Goal: Task Accomplishment & Management: Complete application form

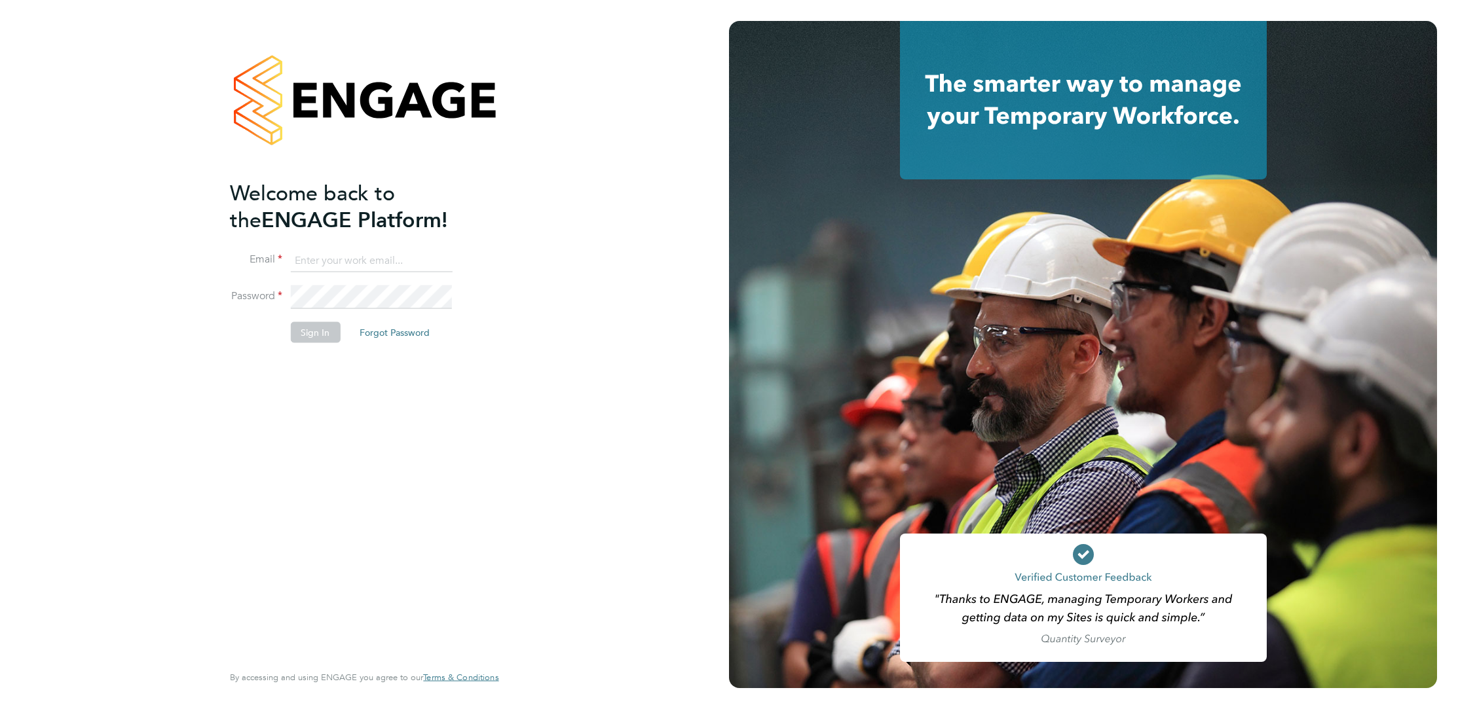
type input "nicola.wilson@randstadcpe.com"
click at [331, 330] on button "Sign In" at bounding box center [315, 332] width 50 height 21
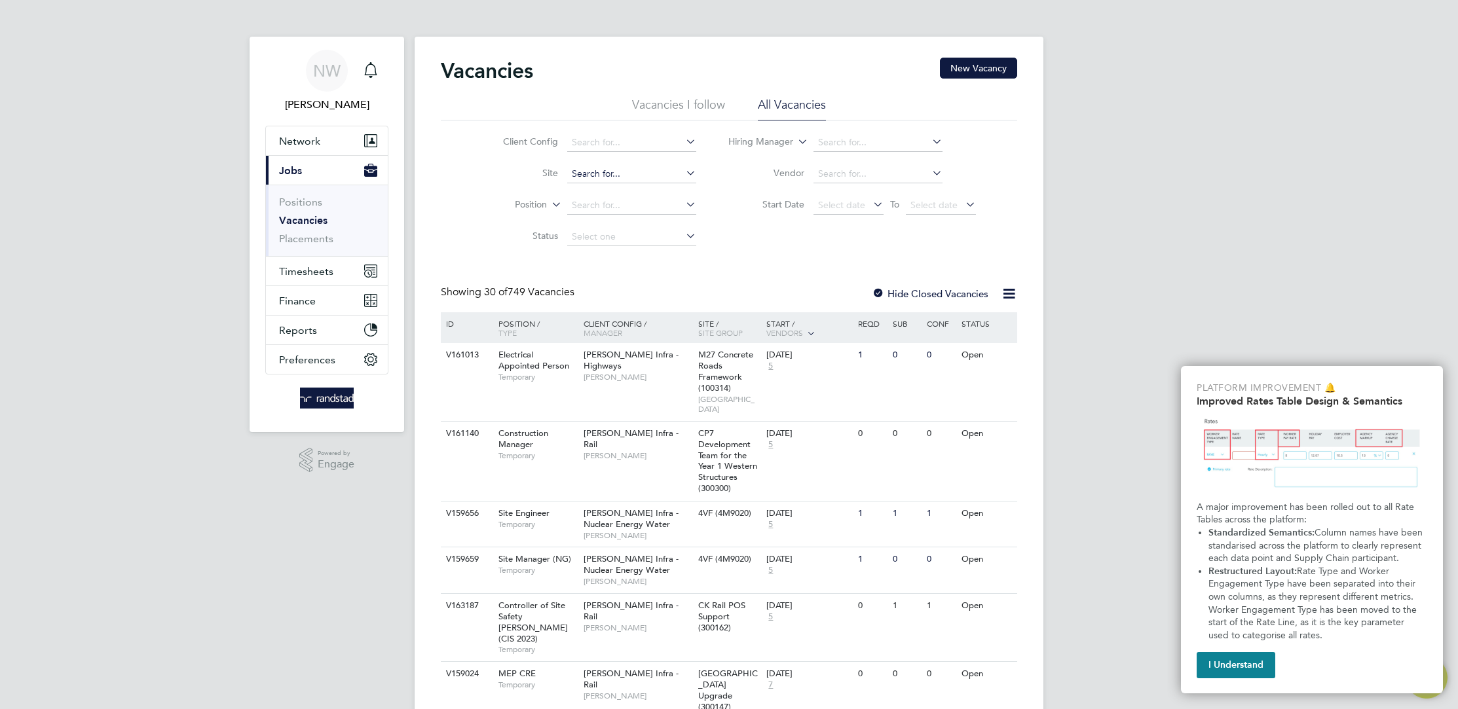
click at [636, 173] on input at bounding box center [631, 174] width 129 height 18
click at [642, 196] on li "Northum berland Line (300127)" at bounding box center [685, 192] width 239 height 18
type input "Northumberland Line (300127)"
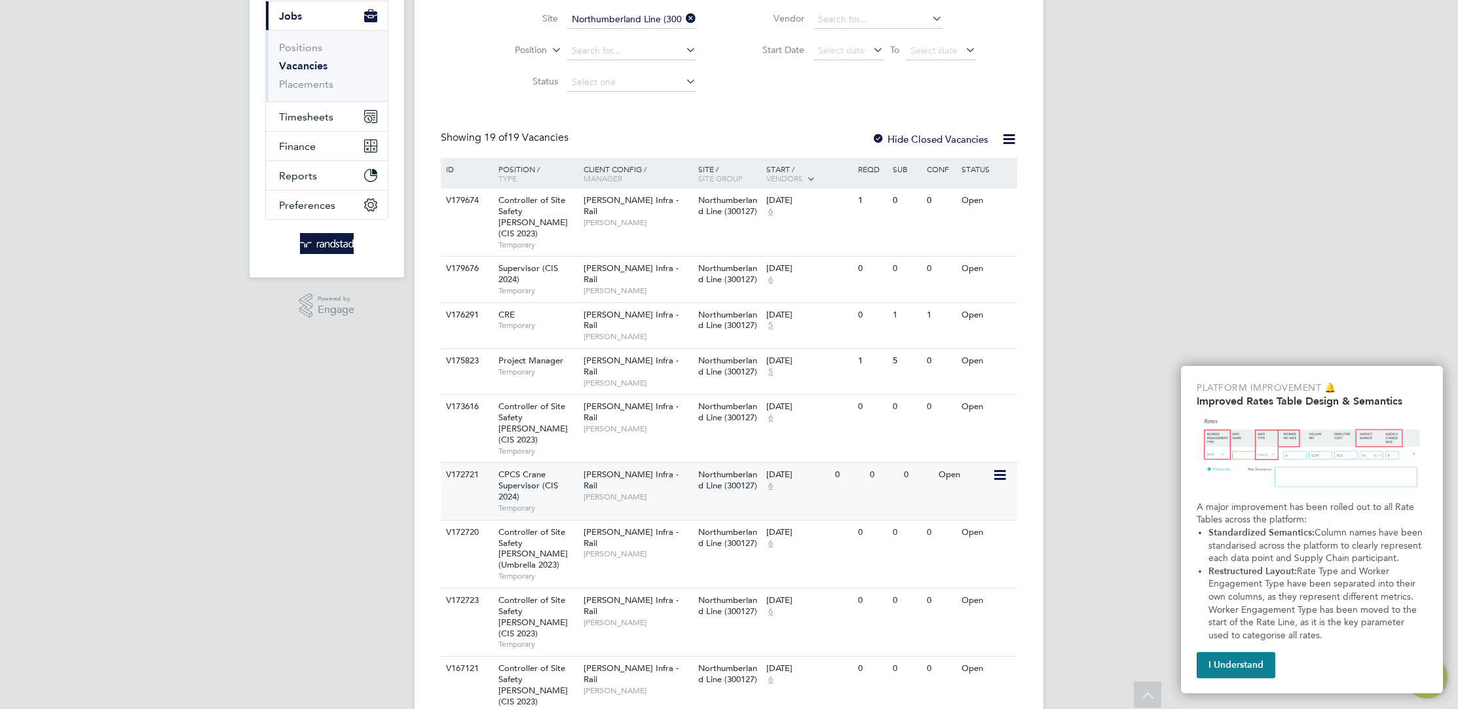
scroll to position [154, 0]
click at [644, 218] on span "[PERSON_NAME]" at bounding box center [637, 223] width 108 height 10
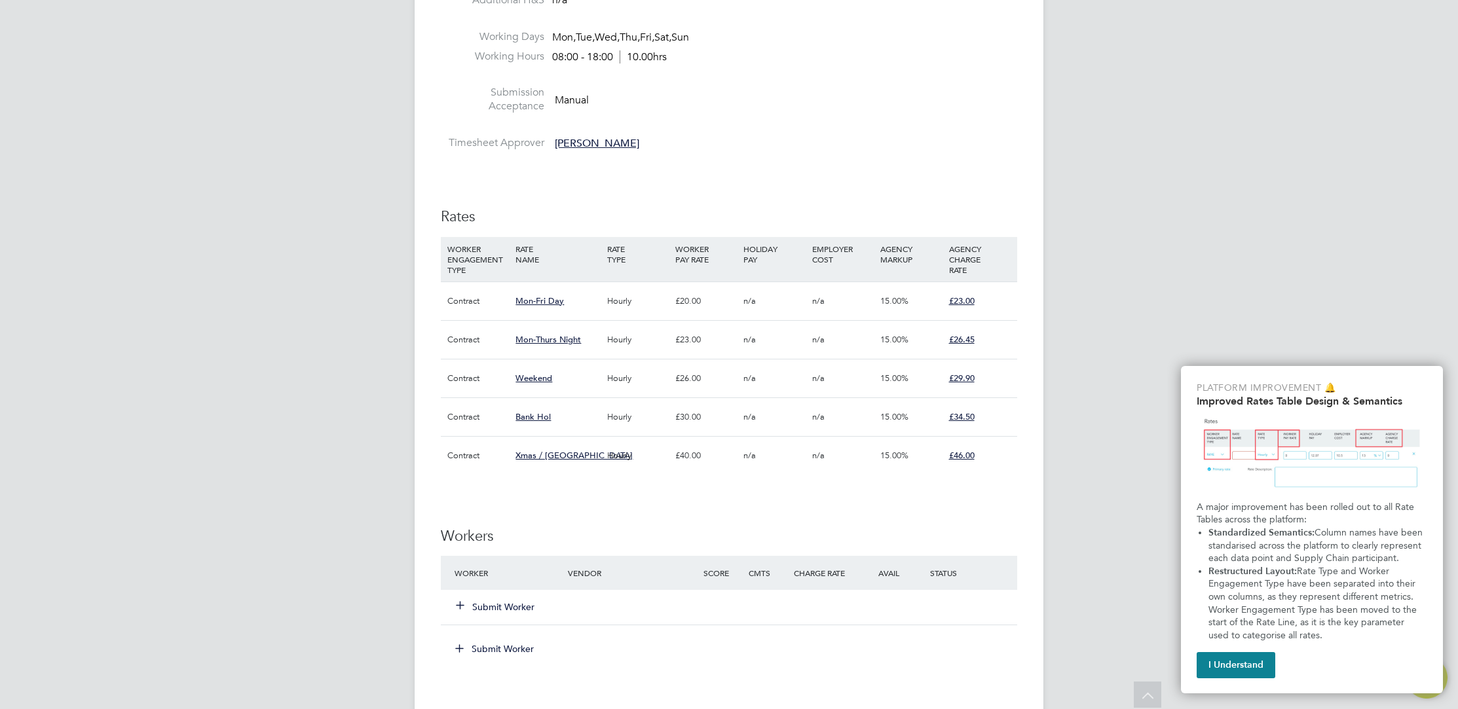
scroll to position [551, 0]
